Goal: Communication & Community: Share content

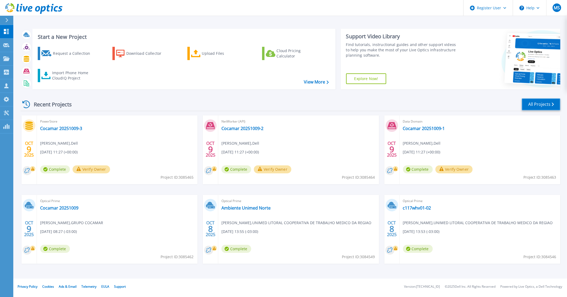
click at [538, 103] on link "All Projects" at bounding box center [541, 104] width 39 height 12
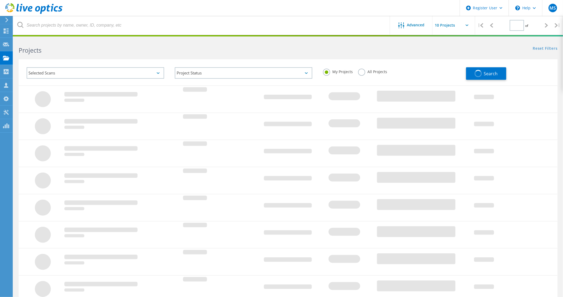
type input "1"
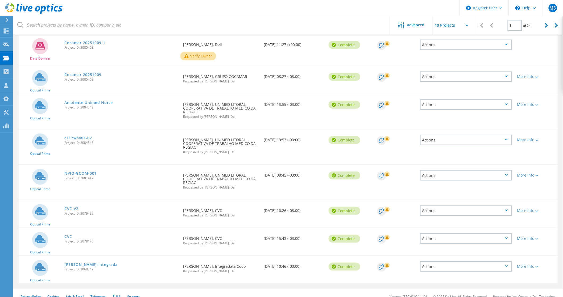
scroll to position [132, 0]
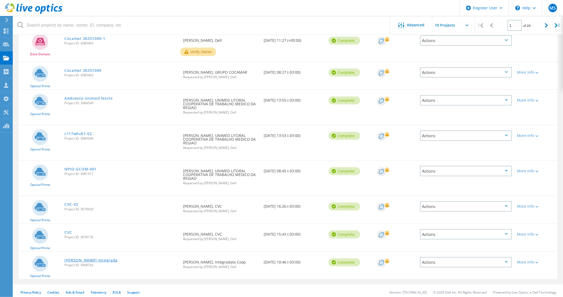
click at [88, 258] on link "Coleta-Integrada" at bounding box center [90, 260] width 53 height 4
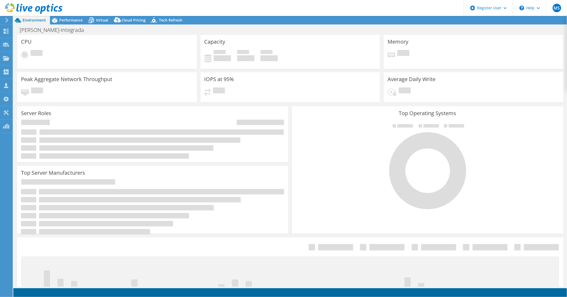
select select "USD"
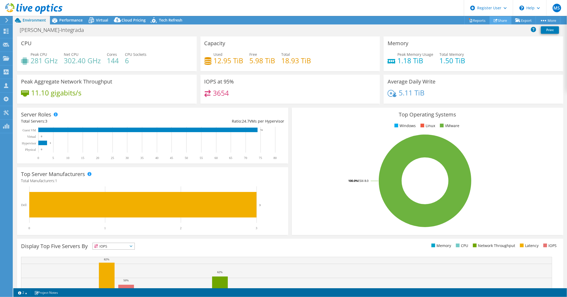
click at [498, 19] on link "Share" at bounding box center [501, 20] width 22 height 8
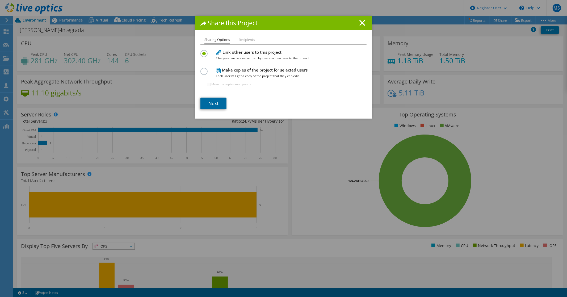
click at [211, 102] on link "Next" at bounding box center [213, 104] width 26 height 12
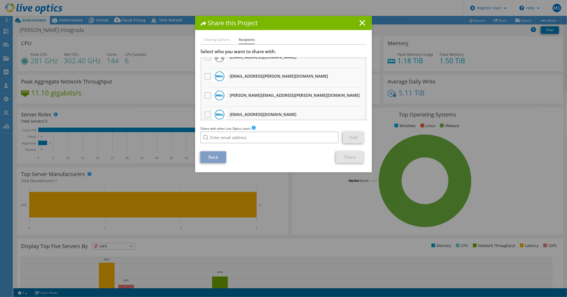
scroll to position [11, 0]
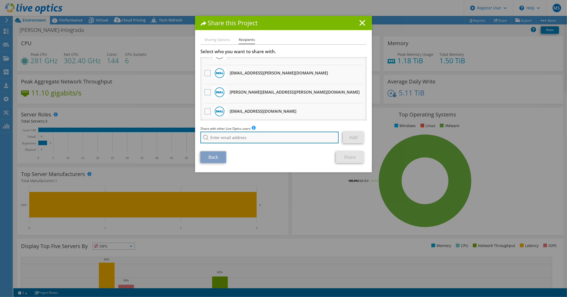
click at [220, 135] on input "search" at bounding box center [269, 138] width 138 height 12
type input "y"
type input "i"
type input "[PERSON_NAME][EMAIL_ADDRESS][DOMAIN_NAME]"
drag, startPoint x: 287, startPoint y: 158, endPoint x: 258, endPoint y: 152, distance: 29.5
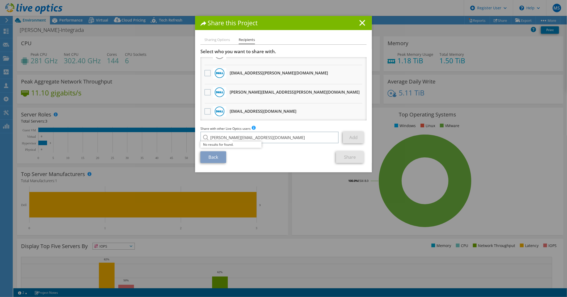
click at [287, 158] on div "Back Share" at bounding box center [283, 157] width 166 height 12
drag, startPoint x: 209, startPoint y: 137, endPoint x: 262, endPoint y: 137, distance: 53.7
click at [262, 137] on input "yuri@domosolucoes.com.br" at bounding box center [269, 138] width 138 height 12
click at [252, 154] on div "Back Share" at bounding box center [283, 157] width 166 height 12
click at [265, 137] on input "[PERSON_NAME][EMAIL_ADDRESS][DOMAIN_NAME]" at bounding box center [269, 138] width 138 height 12
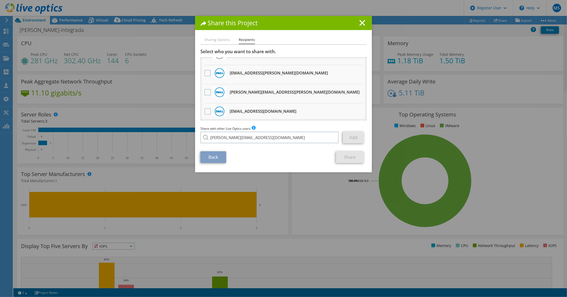
click at [264, 154] on div "Back Share" at bounding box center [283, 157] width 166 height 12
click at [266, 137] on input "[PERSON_NAME][EMAIL_ADDRESS][DOMAIN_NAME]" at bounding box center [269, 138] width 138 height 12
drag, startPoint x: 263, startPoint y: 151, endPoint x: 269, endPoint y: 145, distance: 7.9
click at [266, 148] on section "Select who you want to share with. All project copies will be anonymous. diego.…" at bounding box center [283, 106] width 166 height 114
click at [271, 138] on input "[PERSON_NAME][EMAIL_ADDRESS][DOMAIN_NAME]" at bounding box center [269, 138] width 138 height 12
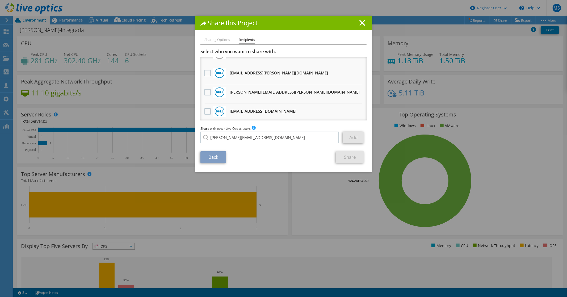
click at [256, 152] on div "Back Share" at bounding box center [283, 157] width 166 height 12
click at [272, 135] on input "[PERSON_NAME][EMAIL_ADDRESS][DOMAIN_NAME]" at bounding box center [269, 138] width 138 height 12
click at [216, 39] on li "Sharing Options" at bounding box center [217, 40] width 26 height 7
click at [360, 22] on icon at bounding box center [363, 23] width 6 height 6
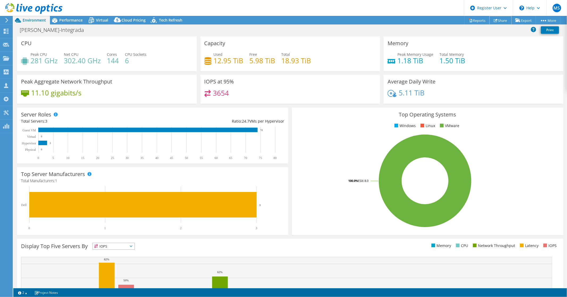
click at [498, 20] on link "Share" at bounding box center [501, 20] width 22 height 8
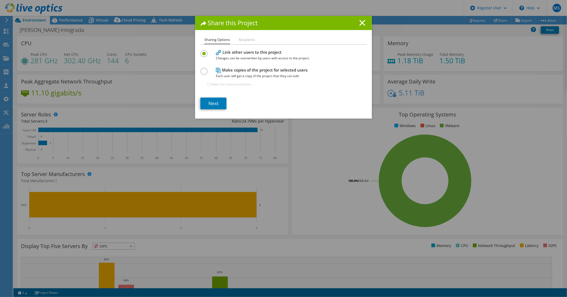
click at [202, 69] on label at bounding box center [204, 68] width 9 height 1
click at [0, 0] on input "radio" at bounding box center [0, 0] width 0 height 0
click at [203, 51] on label at bounding box center [204, 50] width 9 height 1
click at [0, 0] on input "radio" at bounding box center [0, 0] width 0 height 0
click at [203, 69] on label at bounding box center [204, 68] width 9 height 1
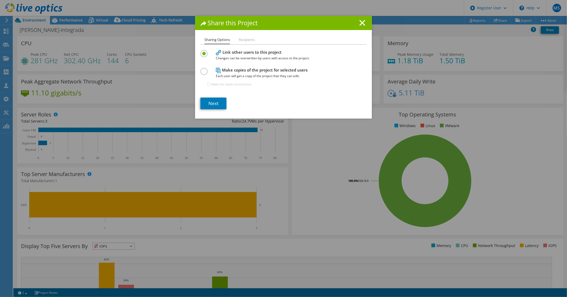
click at [0, 0] on input "radio" at bounding box center [0, 0] width 0 height 0
click at [211, 102] on link "Next" at bounding box center [213, 104] width 26 height 12
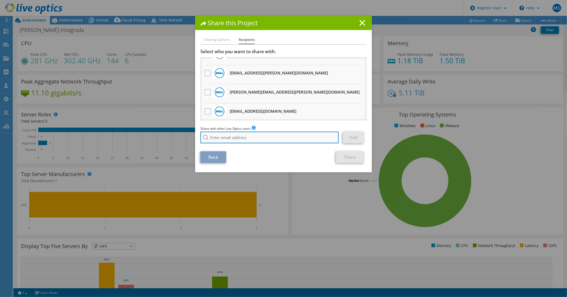
click at [213, 135] on input "search" at bounding box center [269, 138] width 138 height 12
type input "y"
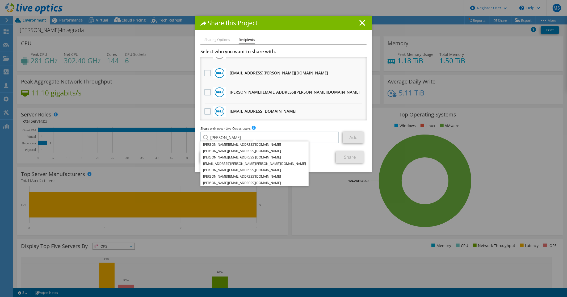
click at [298, 163] on div "Sharing Options Recipients Link other users to this project Changes can be over…" at bounding box center [283, 105] width 177 height 136
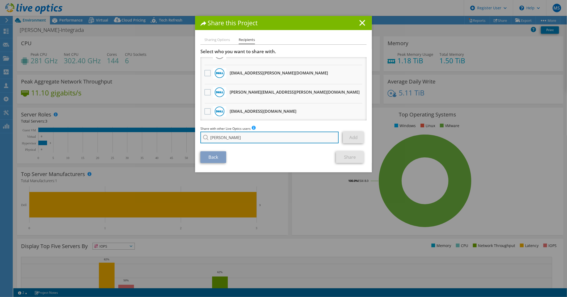
click at [229, 137] on input "[PERSON_NAME]" at bounding box center [269, 138] width 138 height 12
click at [221, 137] on input "[PERSON_NAME]" at bounding box center [269, 138] width 138 height 12
type input "[PERSON_NAME][EMAIL_ADDRESS][DOMAIN_NAME]"
drag, startPoint x: 256, startPoint y: 159, endPoint x: 264, endPoint y: 157, distance: 8.1
click at [256, 159] on div "Back Share" at bounding box center [283, 157] width 166 height 12
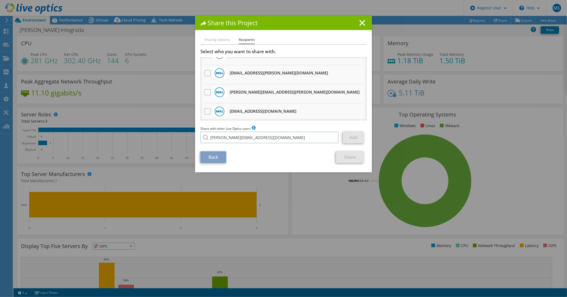
drag, startPoint x: 275, startPoint y: 161, endPoint x: 303, endPoint y: 151, distance: 29.7
click at [276, 161] on div "Back Share" at bounding box center [283, 157] width 166 height 12
click at [214, 156] on link "Back" at bounding box center [213, 157] width 26 height 12
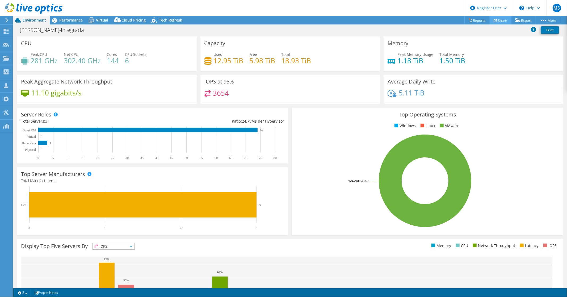
click at [495, 19] on link "Share" at bounding box center [501, 20] width 22 height 8
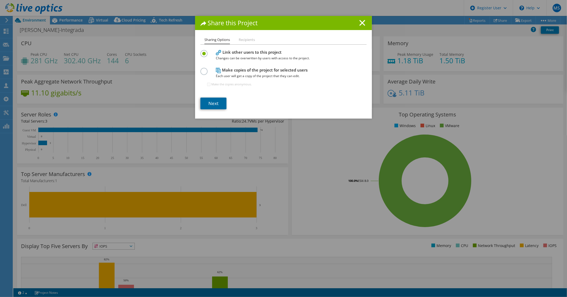
click at [214, 102] on link "Next" at bounding box center [213, 104] width 26 height 12
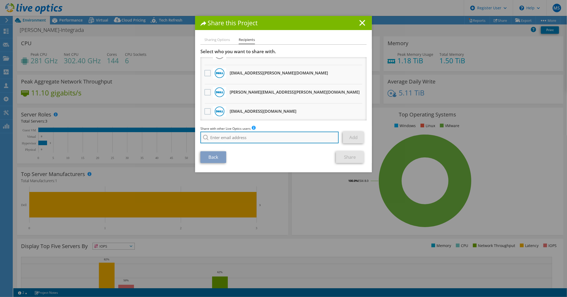
click at [212, 136] on input "search" at bounding box center [269, 138] width 138 height 12
type input "[PERSON_NAME][EMAIL_ADDRESS][DOMAIN_NAME]"
drag, startPoint x: 266, startPoint y: 136, endPoint x: 176, endPoint y: 132, distance: 90.2
click at [176, 132] on div "Share this Project Sharing Options Recipients Link other users to this project …" at bounding box center [283, 148] width 567 height 265
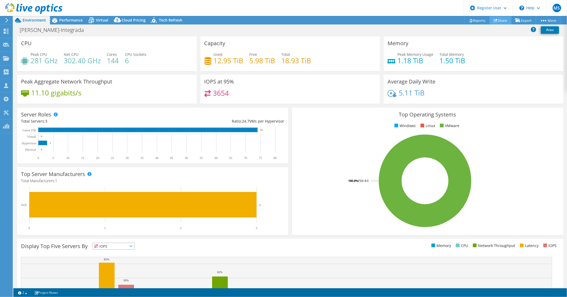
click at [496, 19] on link "Share" at bounding box center [501, 20] width 22 height 8
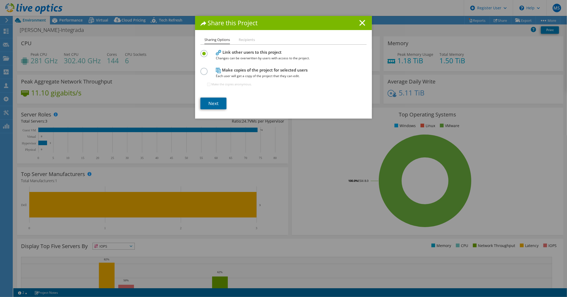
click at [213, 104] on link "Next" at bounding box center [213, 104] width 26 height 12
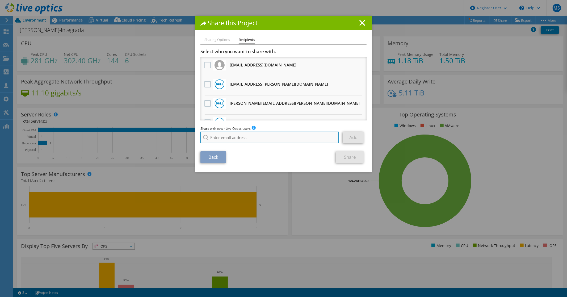
click at [213, 135] on input "search" at bounding box center [269, 138] width 138 height 12
paste input "DR71QM3"
type input "DR71QM3"
drag, startPoint x: 235, startPoint y: 138, endPoint x: 193, endPoint y: 133, distance: 42.0
click at [192, 134] on div "Share this Project Sharing Options Recipients Link other users to this project …" at bounding box center [283, 148] width 567 height 265
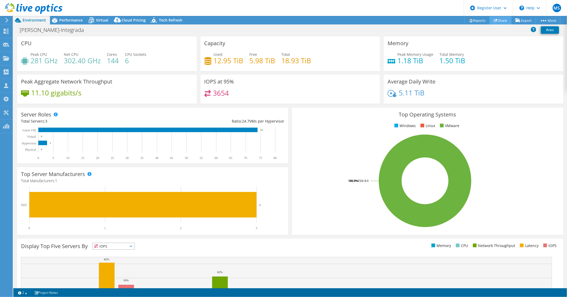
click at [503, 22] on link "Share" at bounding box center [501, 20] width 22 height 8
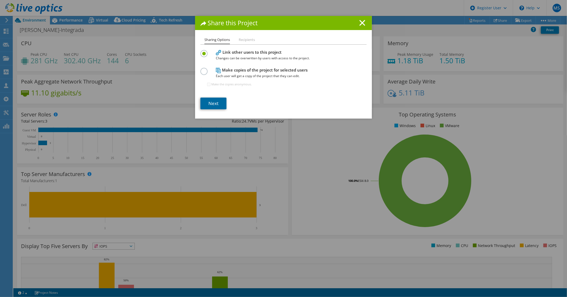
click at [211, 104] on link "Next" at bounding box center [213, 104] width 26 height 12
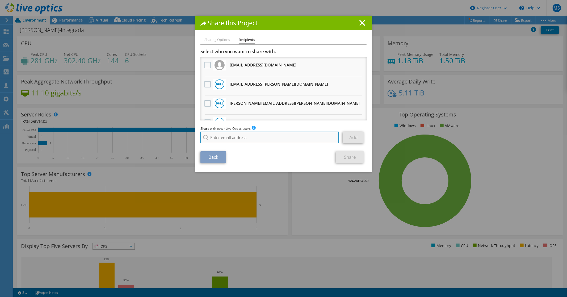
click at [216, 136] on input "search" at bounding box center [269, 138] width 138 height 12
paste input "[PERSON_NAME][EMAIL_ADDRESS][DOMAIN_NAME]"
click at [267, 137] on input "[PERSON_NAME][EMAIL_ADDRESS][DOMAIN_NAME]" at bounding box center [269, 138] width 138 height 12
type input "[PERSON_NAME][EMAIL_ADDRESS][DOMAIN_NAME]"
click at [240, 154] on div "Back Share" at bounding box center [283, 157] width 166 height 12
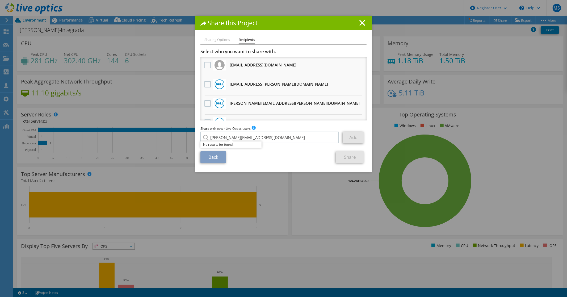
drag, startPoint x: 291, startPoint y: 202, endPoint x: 279, endPoint y: 195, distance: 14.6
click at [291, 202] on div "Share this Project Sharing Options Recipients Link other users to this project …" at bounding box center [283, 148] width 567 height 265
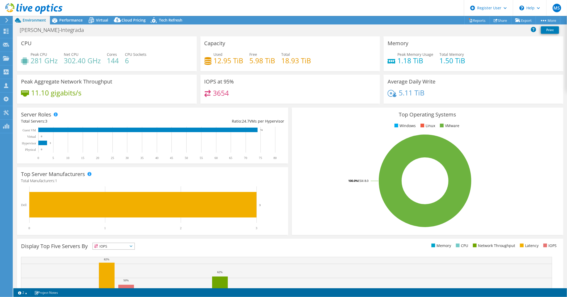
click at [225, 90] on h4 "3654" at bounding box center [221, 93] width 16 height 6
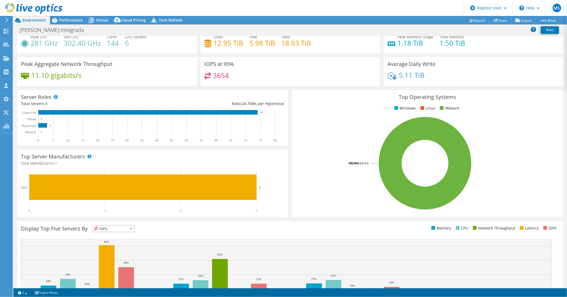
scroll to position [0, 0]
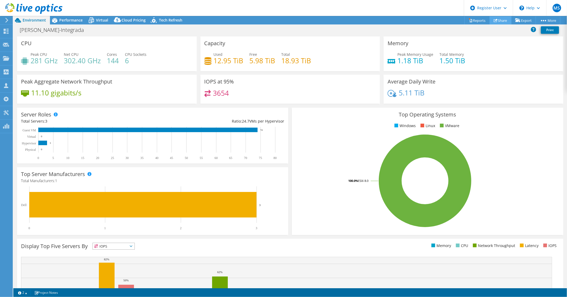
click at [497, 20] on link "Share" at bounding box center [501, 20] width 22 height 8
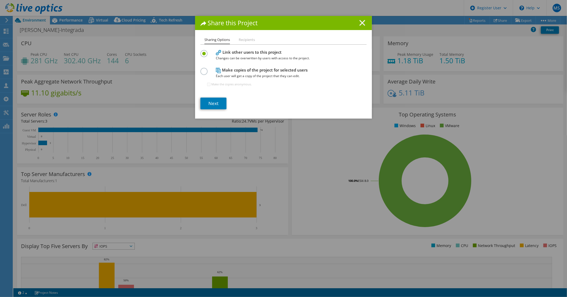
click at [360, 22] on line at bounding box center [362, 22] width 5 height 5
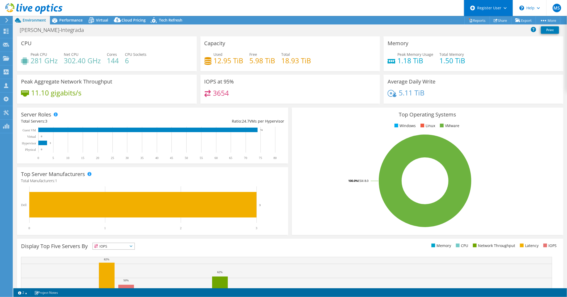
click at [501, 6] on div "Register User" at bounding box center [488, 8] width 49 height 16
click at [502, 22] on link "Register New Partner User" at bounding box center [493, 22] width 59 height 13
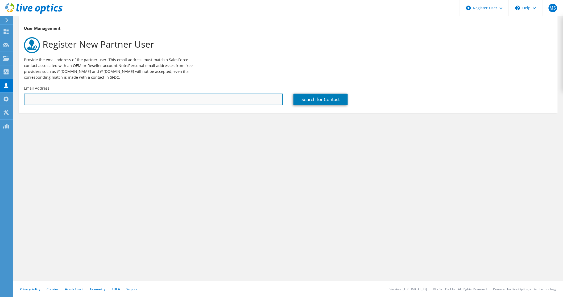
click at [47, 102] on input "text" at bounding box center [153, 100] width 259 height 12
paste input "yuri@domosolucoes.com.br"
type input "yuri@domosolucoes.com.br"
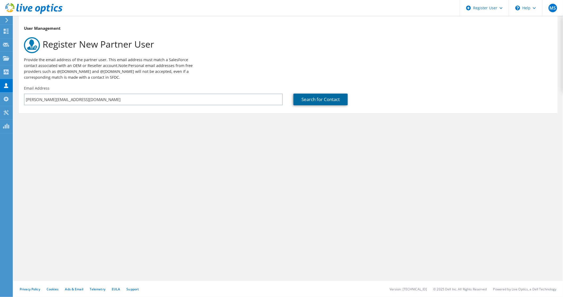
click at [325, 98] on link "Search for Contact" at bounding box center [320, 100] width 54 height 12
type input "Yuri"
type input "Henrique Neitzel"
type input "DomoSoluções emTI : 3465282193"
type input "Brazil"
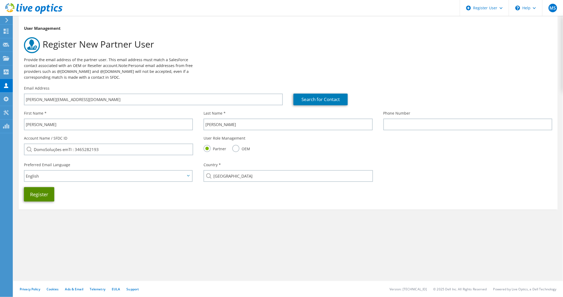
click at [39, 195] on button "Register" at bounding box center [39, 194] width 30 height 14
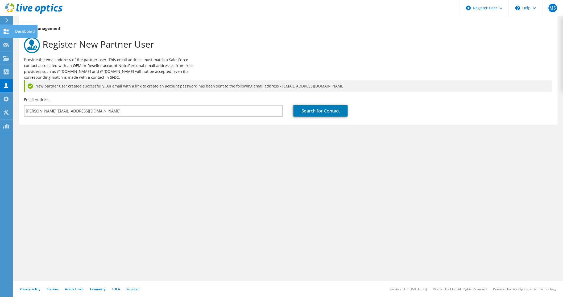
click at [17, 29] on div "Dashboard" at bounding box center [24, 31] width 25 height 13
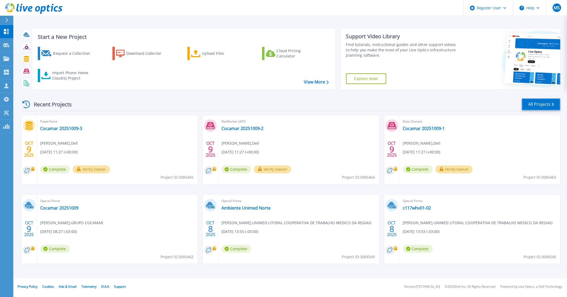
click at [547, 105] on link "All Projects" at bounding box center [541, 104] width 39 height 12
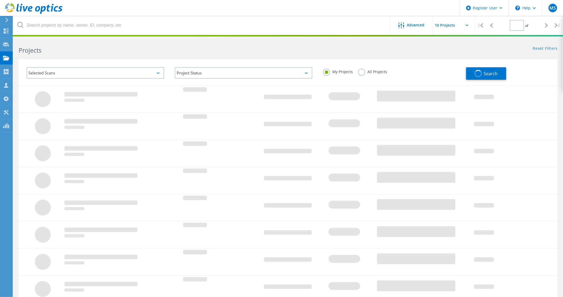
type input "1"
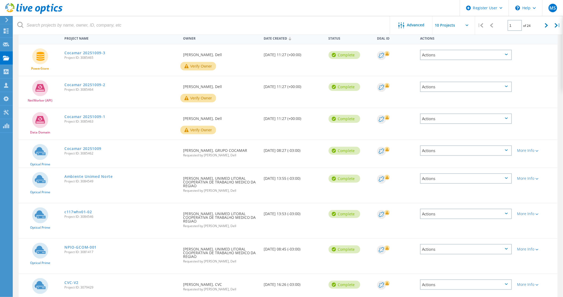
scroll to position [132, 0]
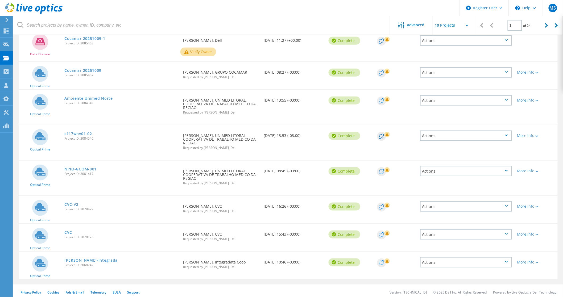
click at [84, 258] on link "Coleta-Integrada" at bounding box center [90, 260] width 53 height 4
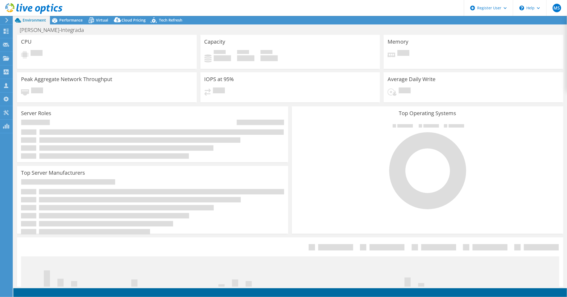
select select "USD"
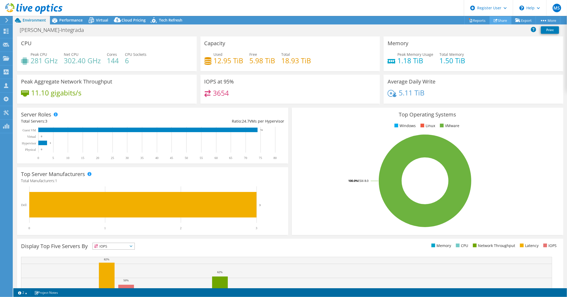
click at [499, 19] on link "Share" at bounding box center [501, 20] width 22 height 8
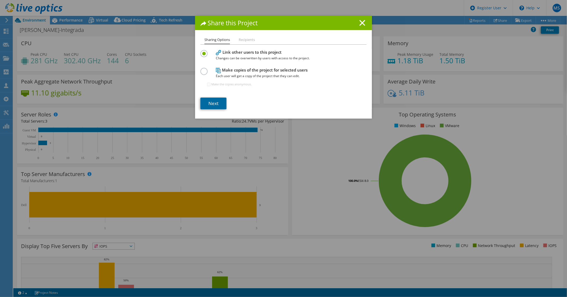
click at [212, 102] on link "Next" at bounding box center [213, 104] width 26 height 12
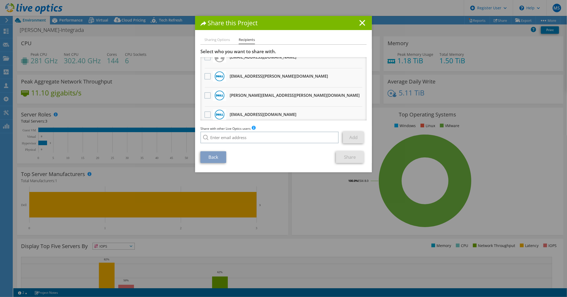
scroll to position [11, 0]
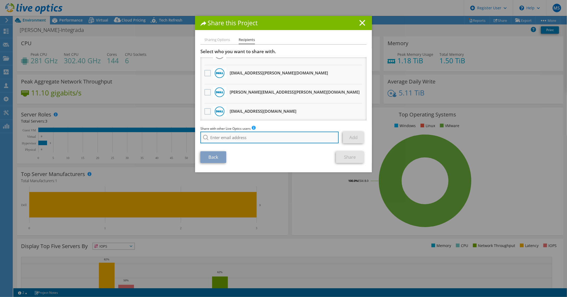
click at [216, 136] on input "search" at bounding box center [269, 138] width 138 height 12
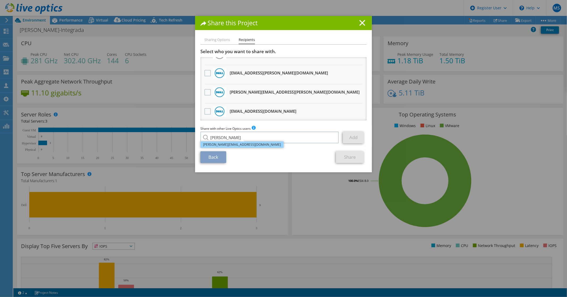
click at [238, 146] on li "[PERSON_NAME][EMAIL_ADDRESS][DOMAIN_NAME]" at bounding box center [241, 144] width 83 height 6
type input "[PERSON_NAME][EMAIL_ADDRESS][DOMAIN_NAME]"
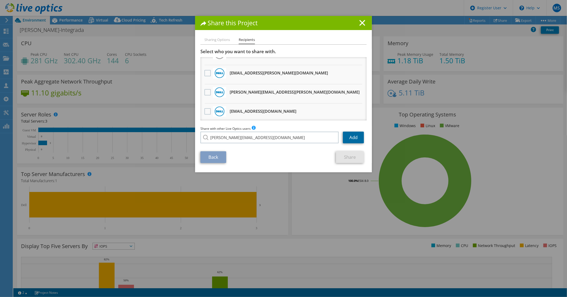
click at [352, 136] on link "Add" at bounding box center [353, 138] width 21 height 12
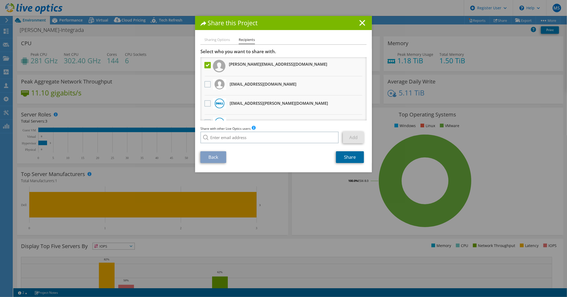
click at [348, 155] on link "Share" at bounding box center [350, 157] width 28 height 12
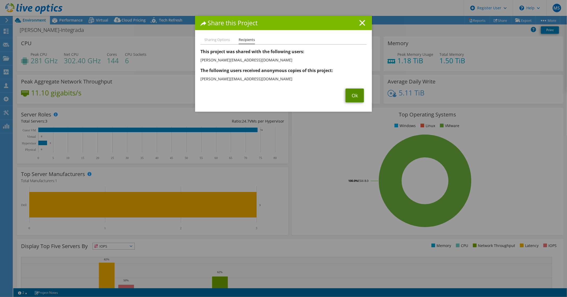
click at [353, 92] on link "Ok" at bounding box center [355, 96] width 18 height 14
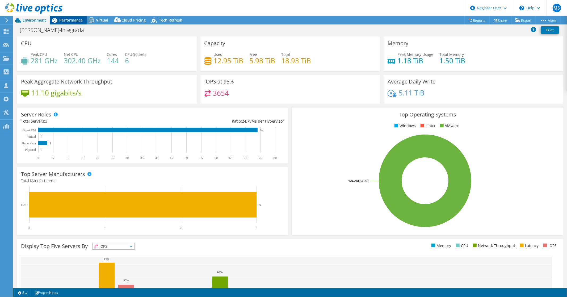
click at [71, 19] on span "Performance" at bounding box center [70, 20] width 23 height 5
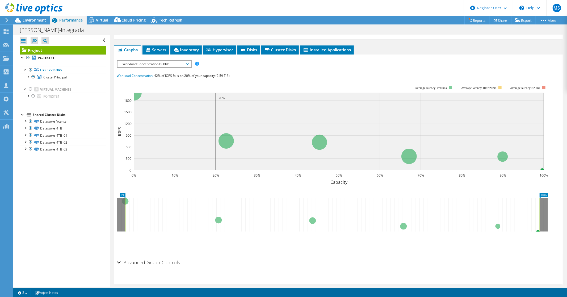
scroll to position [89, 0]
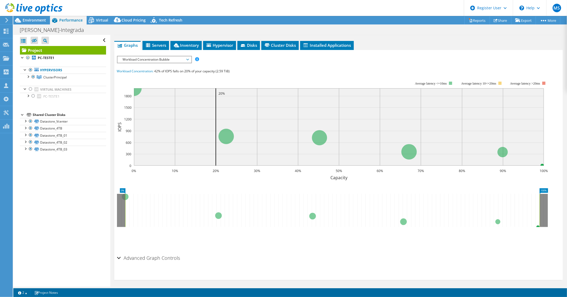
click at [158, 44] on span "Servers" at bounding box center [155, 45] width 21 height 5
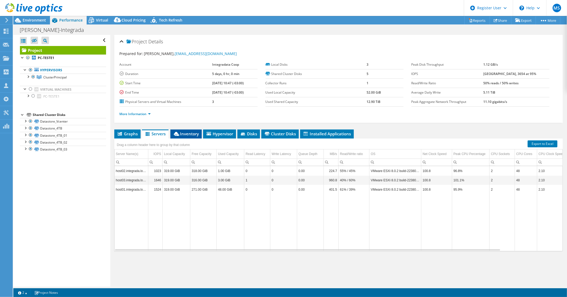
click at [189, 131] on span "Inventory" at bounding box center [186, 133] width 26 height 5
